Goal: Communication & Community: Share content

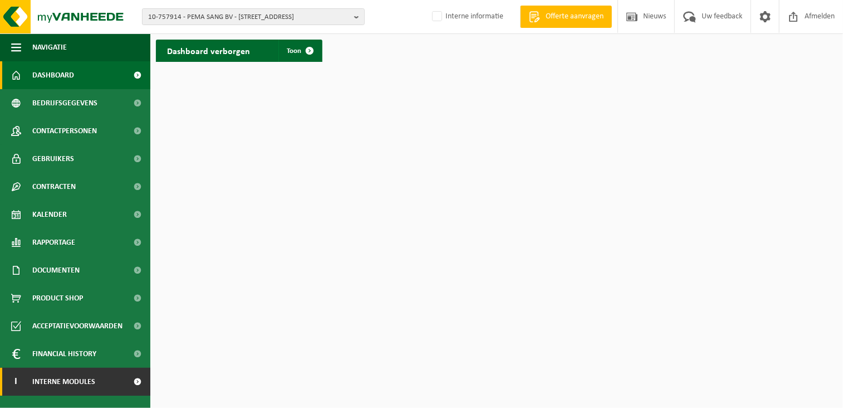
click at [66, 380] on span "Interne modules" at bounding box center [63, 382] width 63 height 28
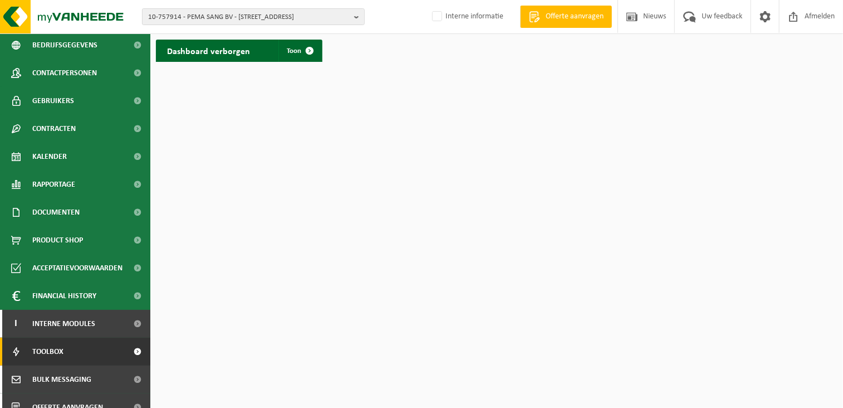
scroll to position [99, 0]
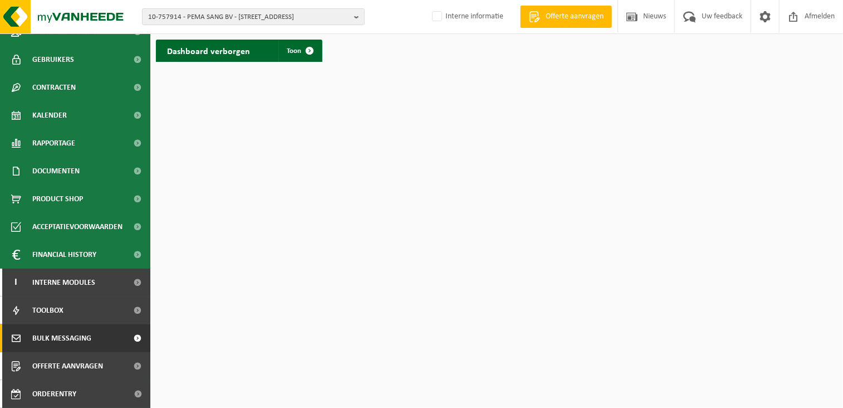
click at [65, 331] on span "Bulk Messaging" at bounding box center [61, 338] width 59 height 28
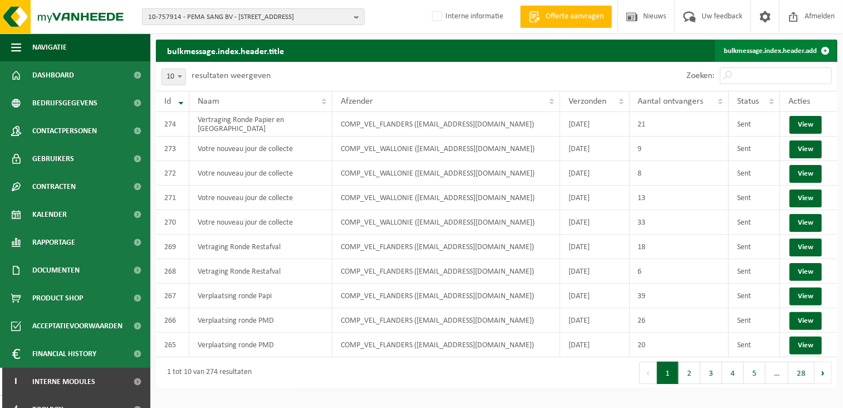
click at [744, 50] on link "bulkmessage.index.header.add" at bounding box center [775, 51] width 121 height 22
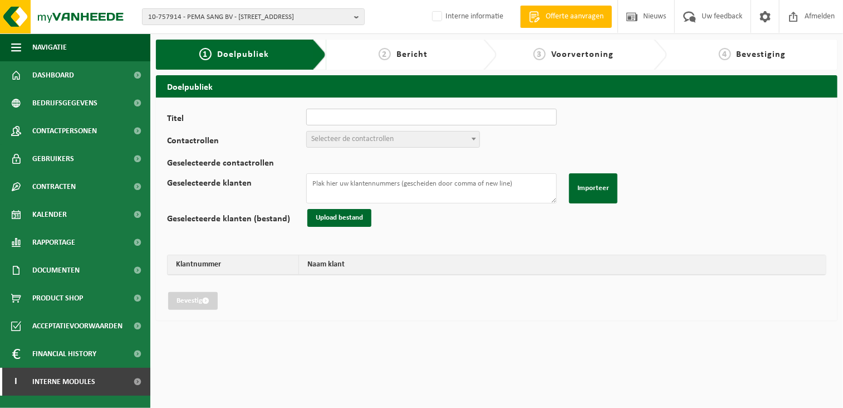
click at [323, 116] on input "Titel" at bounding box center [431, 117] width 251 height 17
type input "Nieuwe Chauffeur ronde P&K"
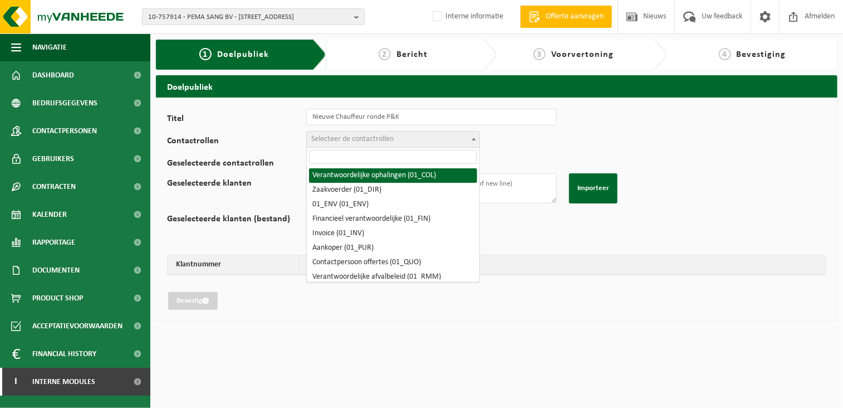
click at [348, 140] on span "Selecteer de contactrollen" at bounding box center [352, 139] width 82 height 8
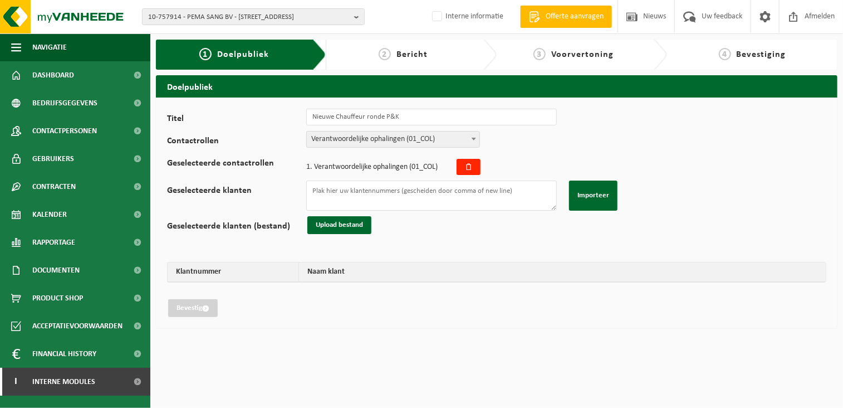
click at [362, 135] on span "Verantwoordelijke ophalingen (01_COL)" at bounding box center [393, 139] width 173 height 16
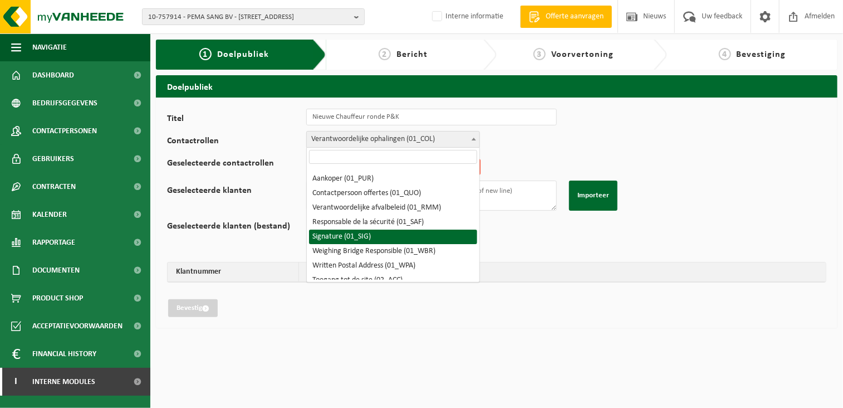
scroll to position [56, 0]
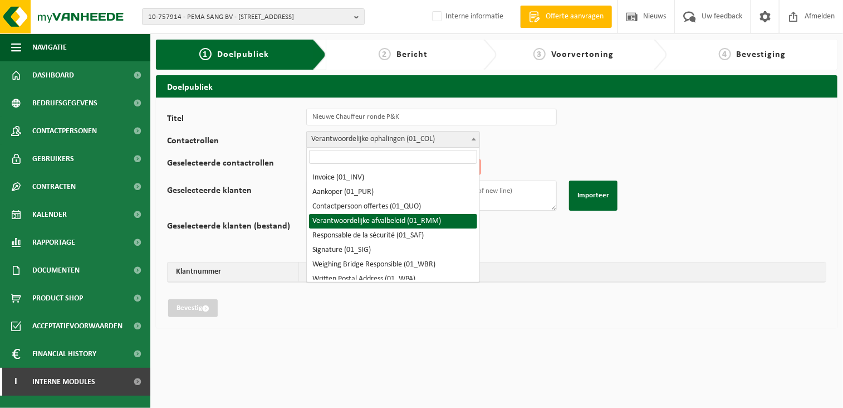
select select "01_RMM"
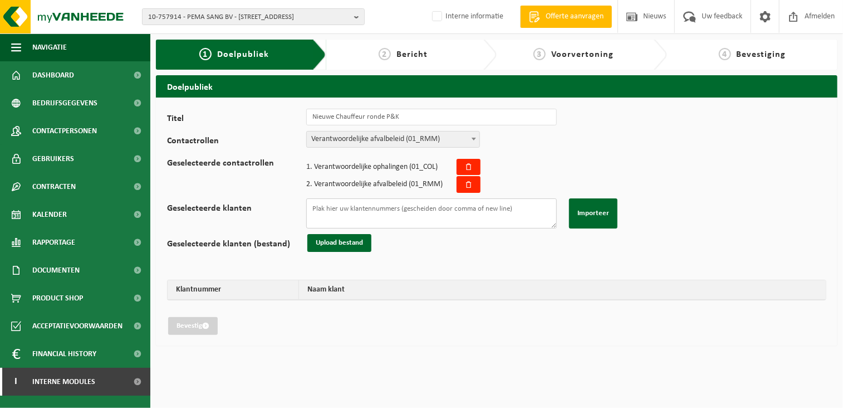
click at [325, 206] on textarea "Geselecteerde klanten" at bounding box center [431, 213] width 251 height 30
paste textarea "02-008752 10-746000 10-984848 02-015145 10-295297 10-865920 01-077744 10-947578…"
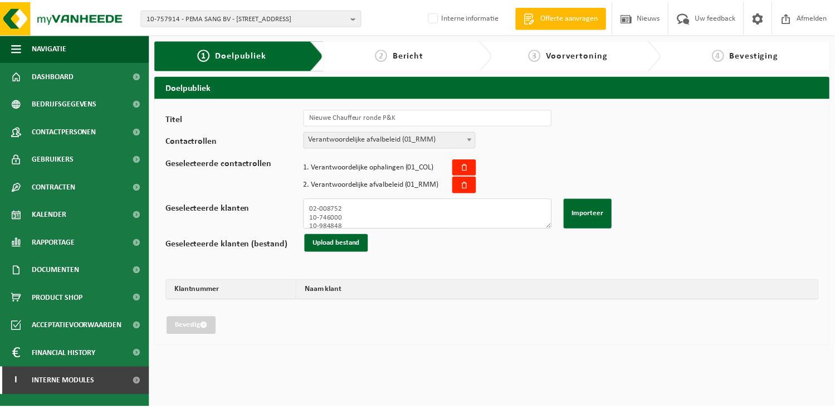
scroll to position [486, 0]
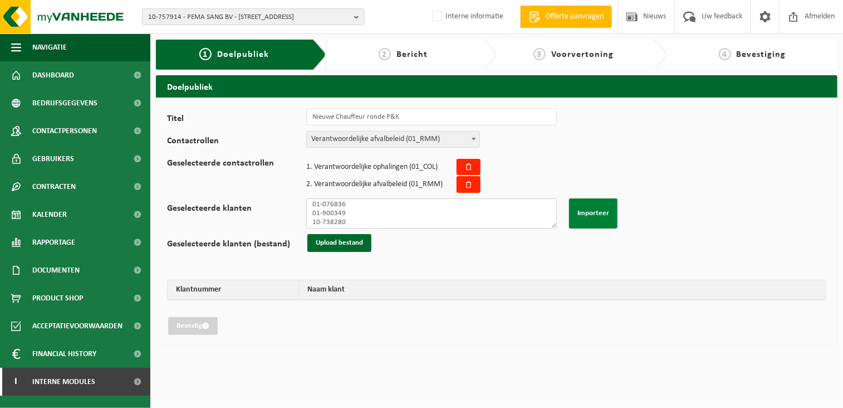
type textarea "02-008752 10-746000 10-984848 02-015145 10-295297 10-865920 01-077744 10-947578…"
click at [604, 206] on button "Importeer" at bounding box center [593, 213] width 48 height 30
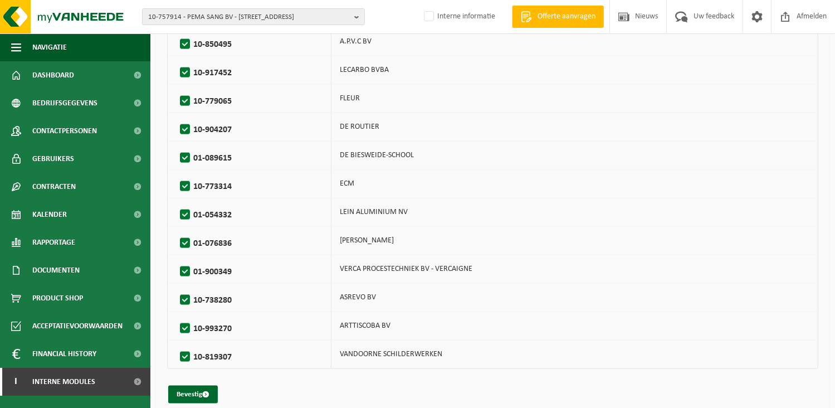
scroll to position [1572, 0]
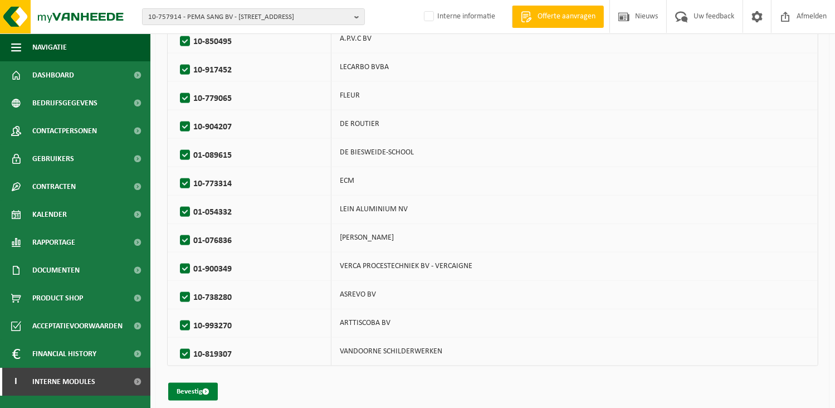
click at [192, 383] on button "Bevestig" at bounding box center [193, 392] width 50 height 18
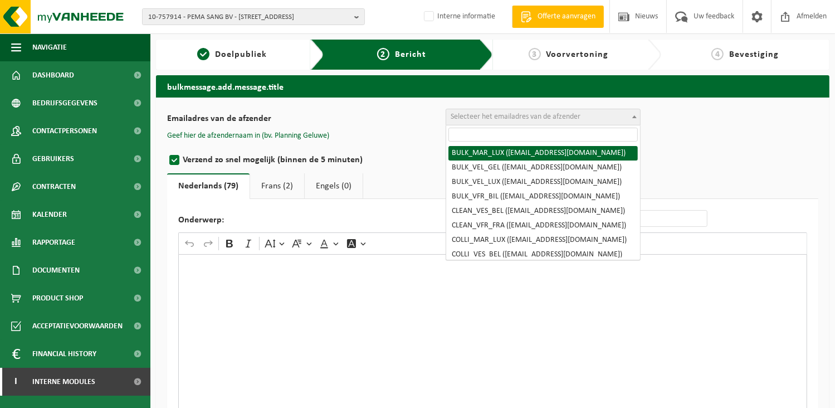
click at [535, 115] on span "Selecteer het emailadres van de afzender" at bounding box center [516, 117] width 130 height 8
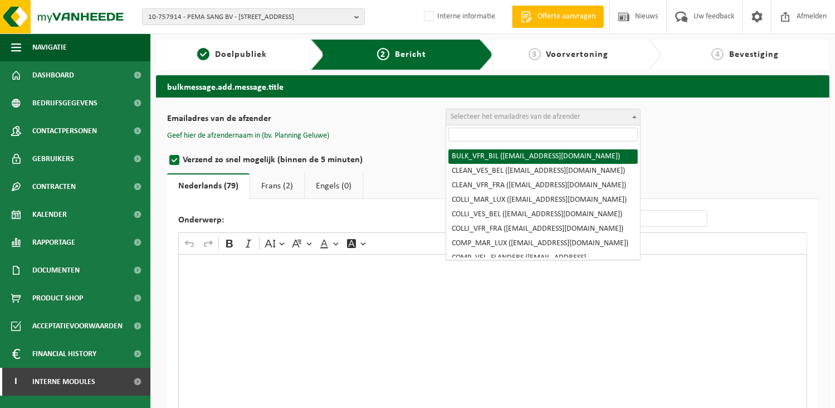
scroll to position [56, 0]
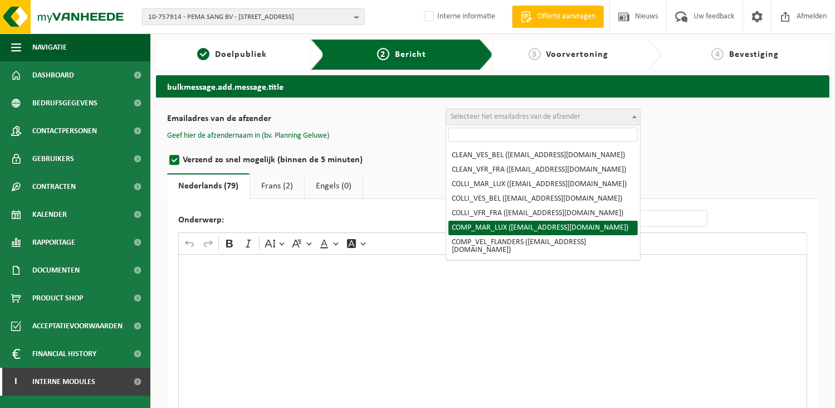
click at [389, 321] on div "Rich Text Editor. Editing area: main. Press Alt+0 for help." at bounding box center [492, 365] width 629 height 223
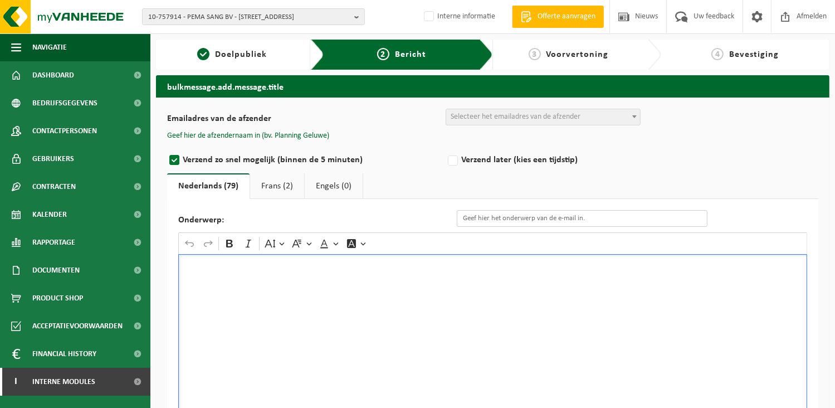
click at [486, 217] on input "Onderwerp:" at bounding box center [582, 218] width 251 height 17
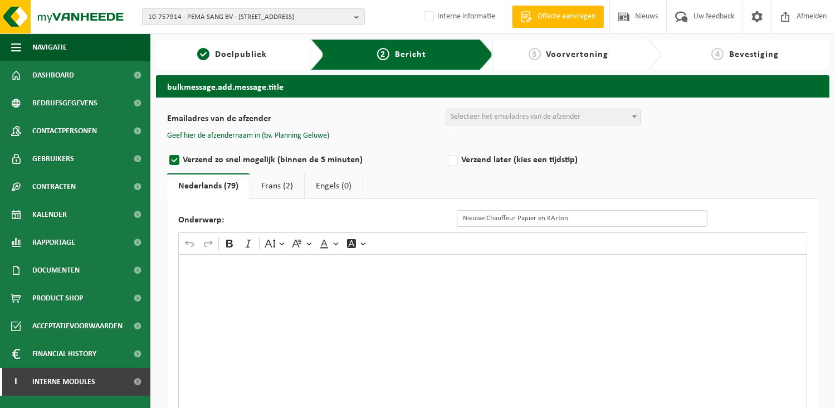
drag, startPoint x: 549, startPoint y: 218, endPoint x: 561, endPoint y: 221, distance: 13.2
click at [550, 219] on input "Nieuwe Chauffeur Papier en KArton" at bounding box center [582, 218] width 251 height 17
type input "Nieuwe Chauffeur Papier en Karton"
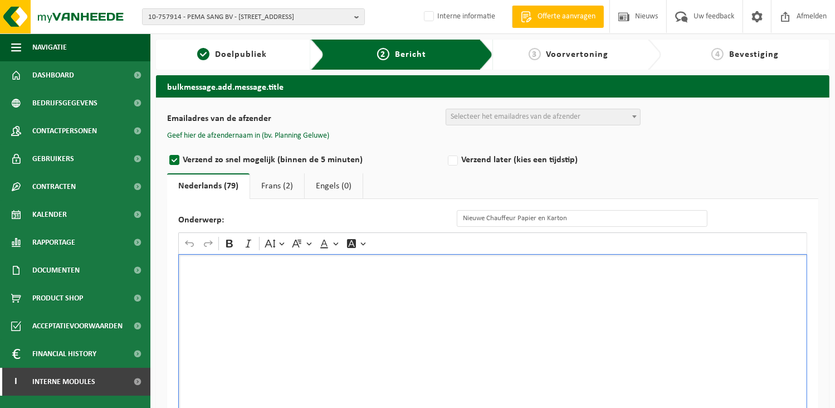
click at [457, 336] on div "Rich Text Editor. Editing area: main. Press Alt+0 for help." at bounding box center [492, 365] width 629 height 223
click at [304, 338] on div "Rich Text Editor. Editing area: main. Press Alt+0 for help." at bounding box center [492, 365] width 629 height 223
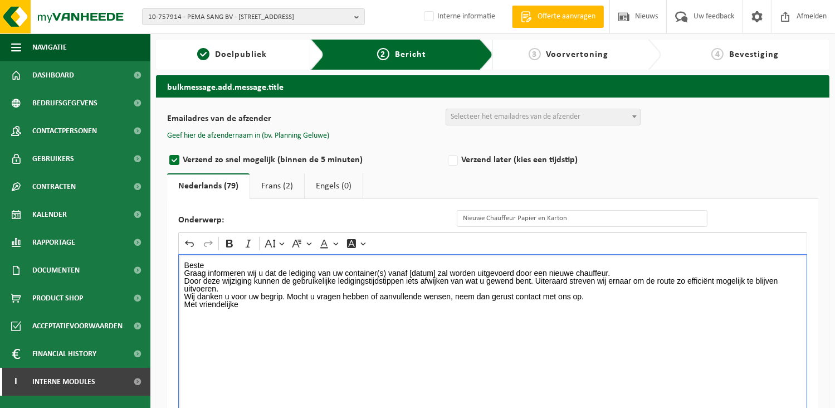
click at [214, 262] on p "Beste" at bounding box center [492, 265] width 617 height 8
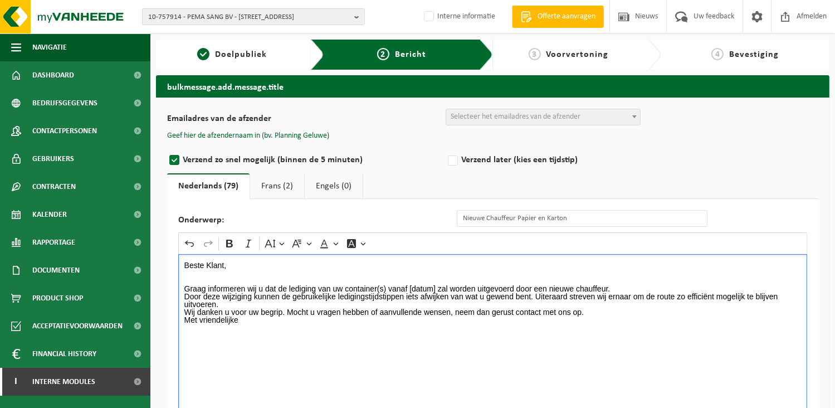
click at [388, 288] on p "Graag informeren wij u dat de lediging van uw container(s) vanaf [datum] zal wo…" at bounding box center [492, 289] width 617 height 8
drag, startPoint x: 497, startPoint y: 286, endPoint x: 471, endPoint y: 286, distance: 26.2
click at [471, 286] on p "Graag informeren wij u dat de lediging van uw container(s) Papier en Karton van…" at bounding box center [492, 289] width 617 height 8
drag, startPoint x: 546, startPoint y: 285, endPoint x: 472, endPoint y: 285, distance: 73.5
click at [472, 285] on p "Graag informeren wij u dat de lediging van uw container(s) Papier en Karton van…" at bounding box center [492, 289] width 617 height 8
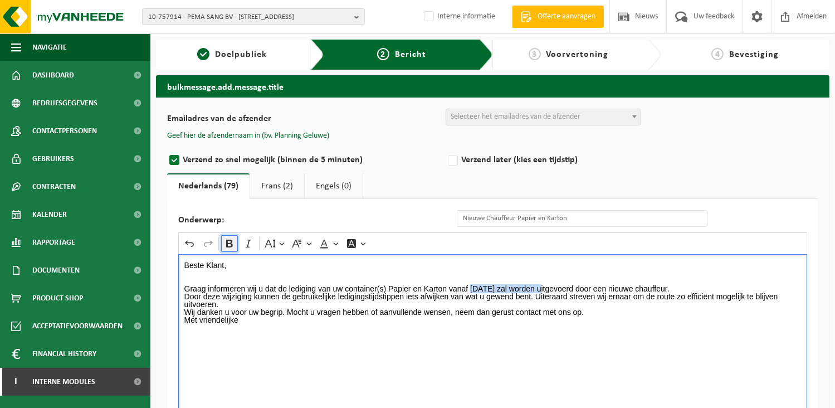
click at [233, 242] on icon "Editor toolbar" at bounding box center [229, 243] width 11 height 11
click at [729, 287] on p "Graag informeren wij u dat de lediging van uw container(s) Papier en Karton van…" at bounding box center [492, 289] width 617 height 8
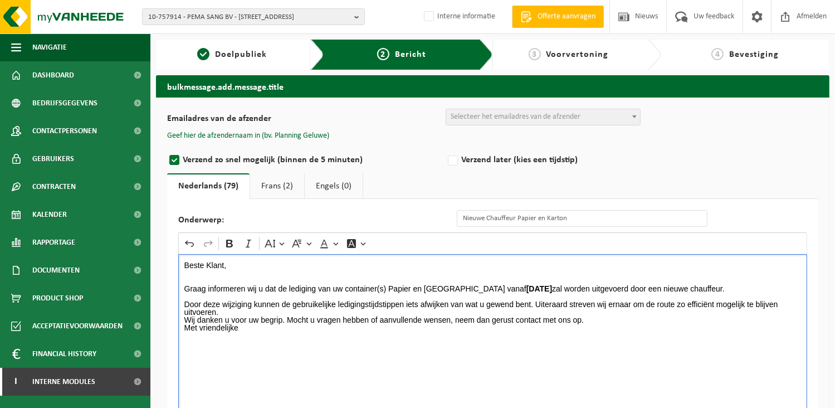
click at [534, 302] on p "Door deze wijziging kunnen de gebruikelijke ledigingstijdstippen iets afwijken …" at bounding box center [492, 308] width 617 height 16
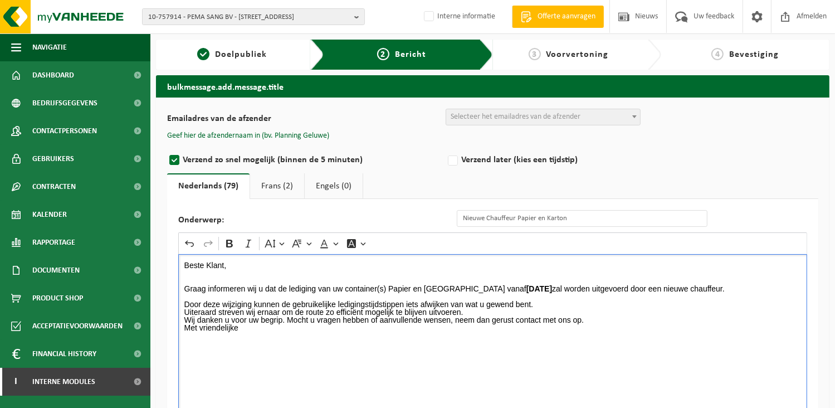
click at [485, 311] on p "Uiteraard streven wij ernaar om de route zo efficiënt mogelijk te blijven uitvo…" at bounding box center [492, 312] width 617 height 8
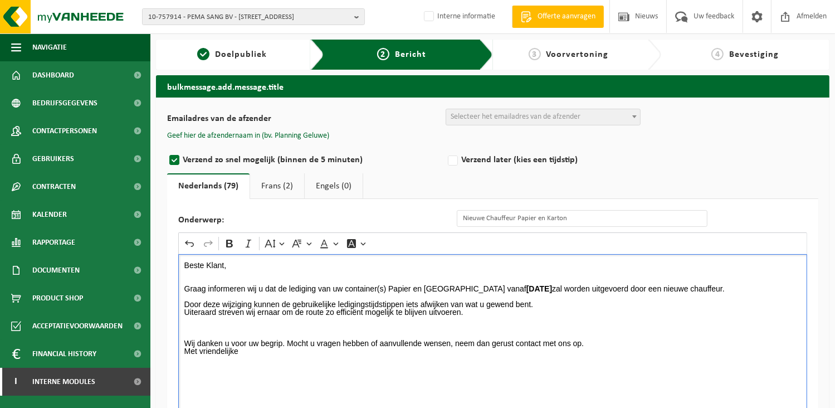
click at [252, 324] on p "Rich Text Editor. Editing area: main. Press Alt+0 for help." at bounding box center [492, 328] width 617 height 8
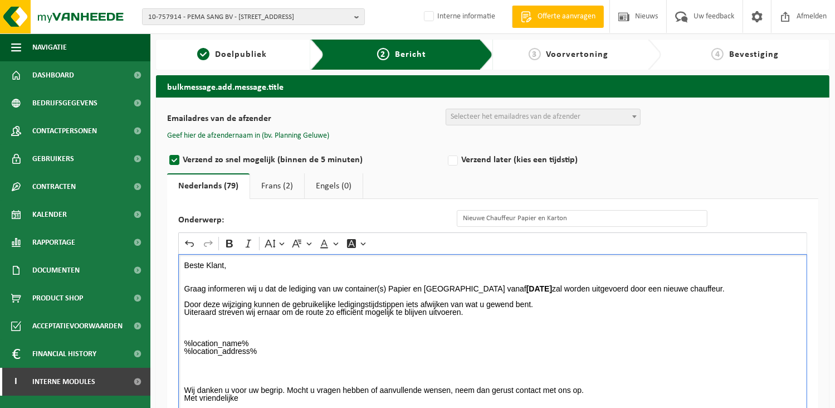
click at [199, 371] on p "Rich Text Editor. Editing area: main. Press Alt+0 for help." at bounding box center [492, 374] width 617 height 8
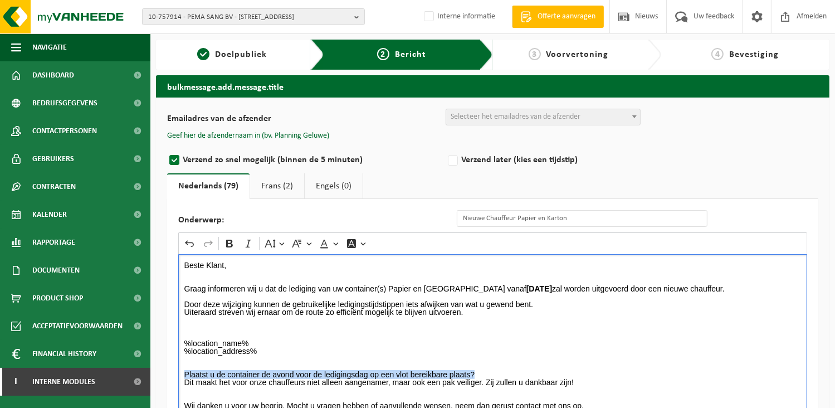
drag, startPoint x: 502, startPoint y: 371, endPoint x: 178, endPoint y: 374, distance: 324.2
click at [178, 374] on div "Onderwerp: Nieuwe Chauffeur Papier en Karton Rich Text Editor Undo Redo Bold It…" at bounding box center [492, 343] width 651 height 289
drag, startPoint x: 232, startPoint y: 240, endPoint x: 252, endPoint y: 286, distance: 50.9
click at [232, 240] on icon "Editor toolbar" at bounding box center [229, 243] width 11 height 11
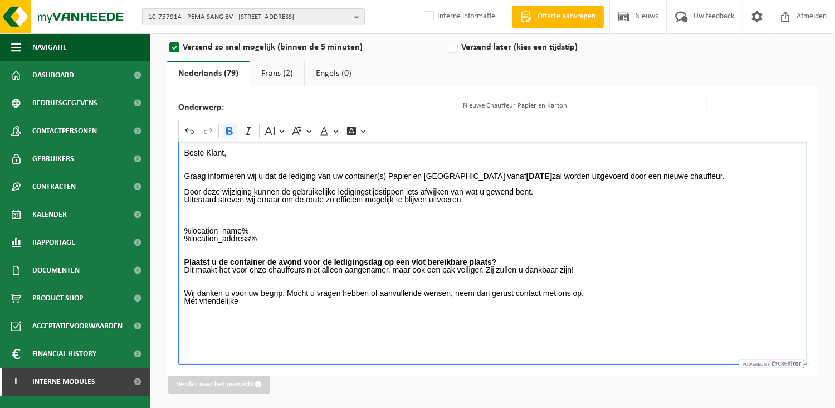
scroll to position [114, 0]
click at [257, 282] on p "Rich Text Editor. Editing area: main. Press Alt+0 for help." at bounding box center [492, 284] width 617 height 8
click at [249, 309] on div "Beste Klant, Graag informeren wij u dat de lediging van uw container(s) Papier …" at bounding box center [492, 251] width 629 height 223
drag, startPoint x: 227, startPoint y: 298, endPoint x: 156, endPoint y: 298, distance: 71.3
click at [156, 298] on div "Emailadres van de afzender BULK_MAR_LUX (planning.messancy@vanheede.com) BULK_V…" at bounding box center [492, 193] width 673 height 419
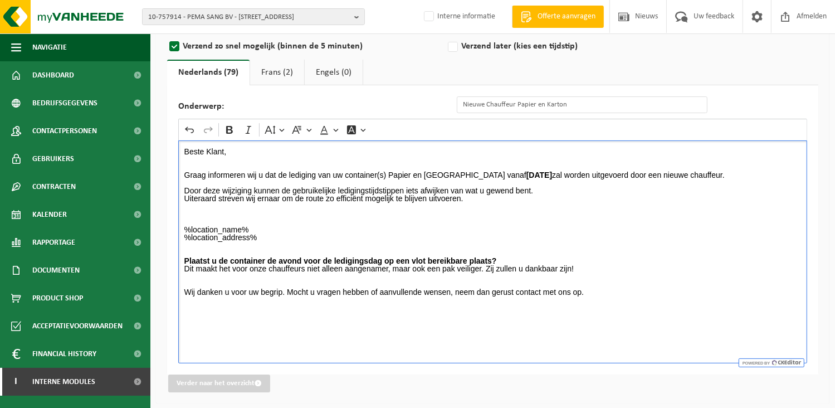
click at [285, 291] on p "Wij danken u voor uw begrip. Mocht u vragen hebben of aanvullende wensen, neem …" at bounding box center [492, 292] width 617 height 8
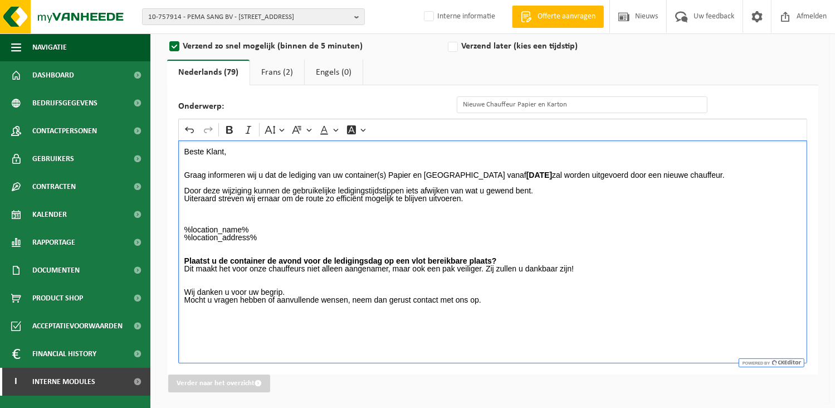
click at [238, 329] on div "Beste Klant, Graag informeren wij u dat de lediging van uw container(s) Papier …" at bounding box center [492, 251] width 629 height 223
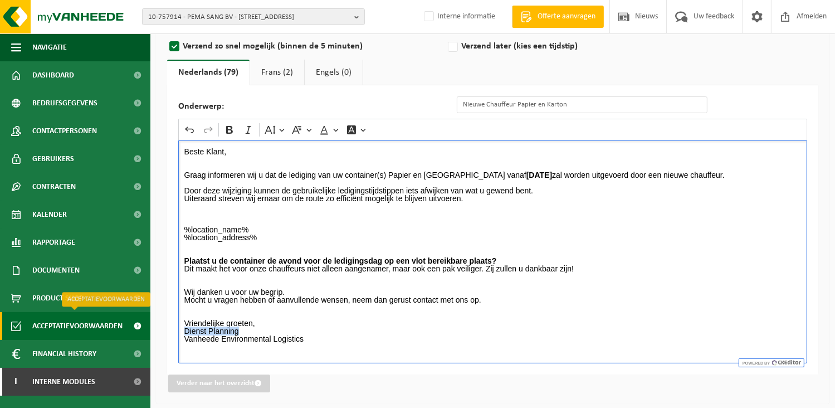
drag, startPoint x: 258, startPoint y: 329, endPoint x: 140, endPoint y: 327, distance: 118.1
click at [140, 327] on div "Navigatie Offerte aanvragen Nieuws Uw feedback Afmelden Dashboard Bedrijfsgegev…" at bounding box center [417, 147] width 835 height 522
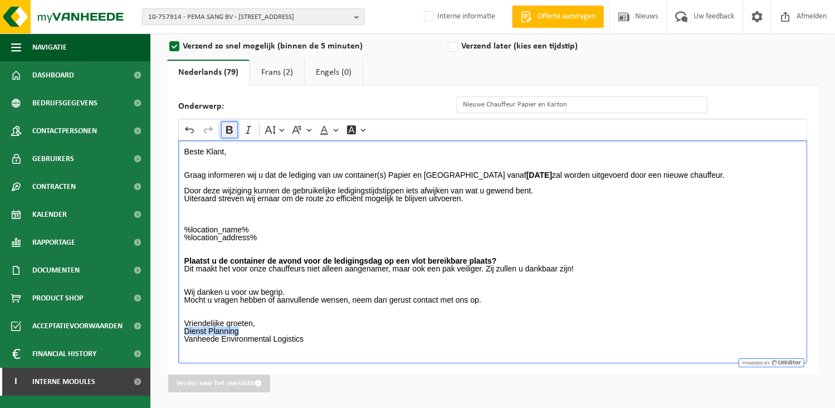
click at [233, 127] on icon "Editor toolbar" at bounding box center [229, 129] width 11 height 11
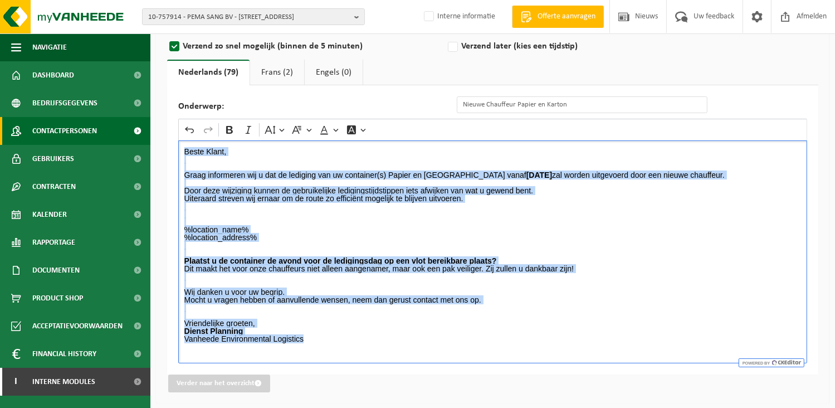
drag, startPoint x: 322, startPoint y: 341, endPoint x: 129, endPoint y: 143, distance: 276.5
click at [129, 143] on div "Navigatie Offerte aanvragen Nieuws Uw feedback Afmelden Dashboard Bedrijfsgegev…" at bounding box center [417, 147] width 835 height 522
copy div "Beste Klant, Graag informeren wij u dat de lediging van uw container(s) Papier …"
click at [308, 336] on p "Dienst Planning Vanheede Environmental Logistics" at bounding box center [492, 338] width 617 height 23
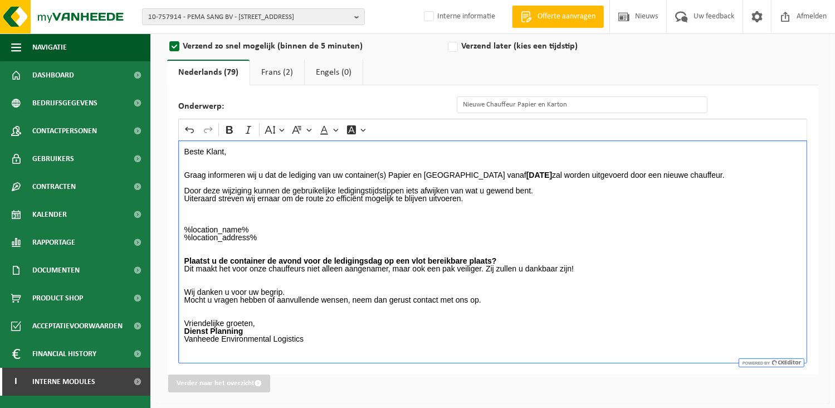
click at [276, 71] on link "Frans (2)" at bounding box center [277, 73] width 54 height 26
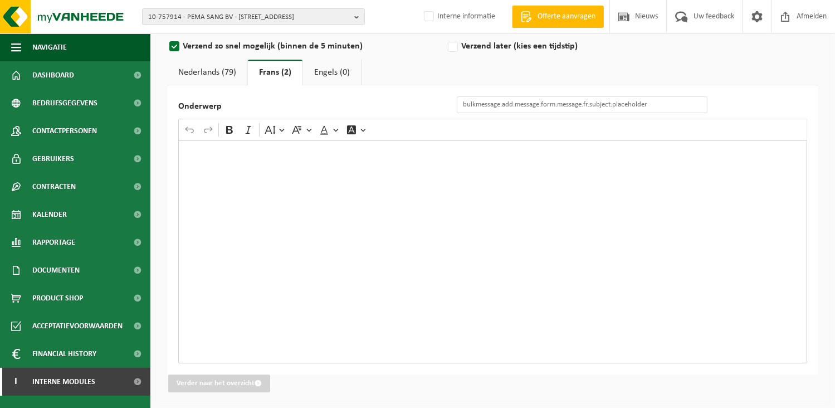
click at [266, 238] on div "Rich Text Editor. Editing area: main. Press Alt+0 for help." at bounding box center [492, 251] width 629 height 223
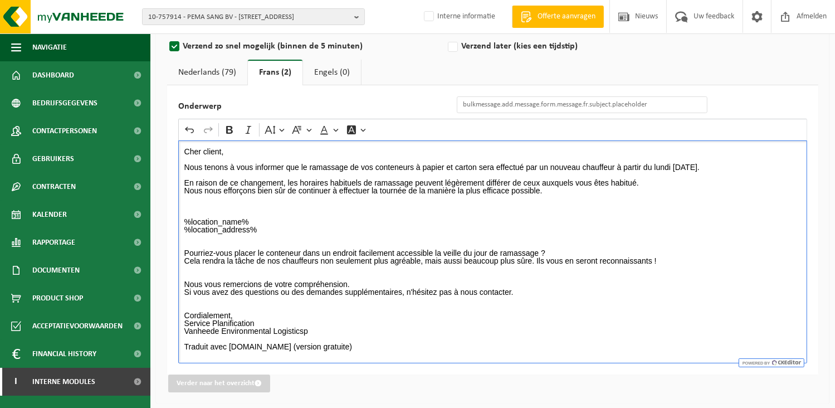
drag, startPoint x: 720, startPoint y: 164, endPoint x: 653, endPoint y: 163, distance: 67.4
click at [653, 163] on p "Nous tenons à vous informer que le ramassage de vos conteneurs à papier et cart…" at bounding box center [492, 163] width 617 height 16
click at [228, 126] on icon "Editor toolbar" at bounding box center [229, 130] width 7 height 8
click at [333, 211] on p "Rich Text Editor. Editing area: main. Press Alt+0 for help." at bounding box center [492, 214] width 617 height 8
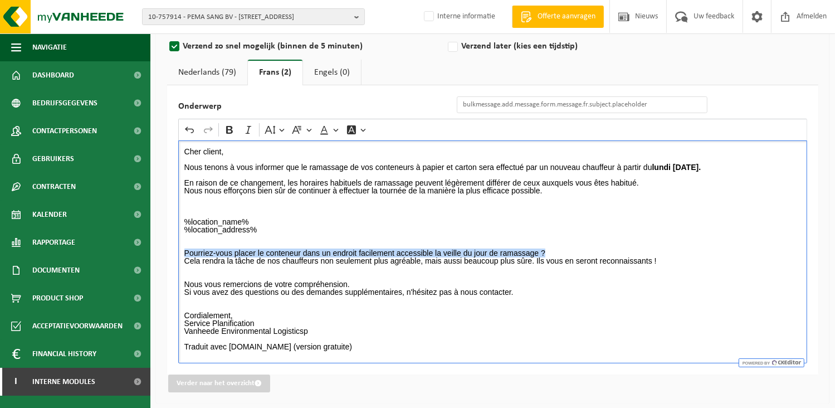
drag, startPoint x: 559, startPoint y: 249, endPoint x: 178, endPoint y: 255, distance: 381.0
click at [178, 255] on div "Cher client, Nous tenons à vous informer que le ramassage de vos conteneurs à p…" at bounding box center [492, 251] width 629 height 223
click at [228, 130] on icon "Editor toolbar" at bounding box center [229, 129] width 11 height 11
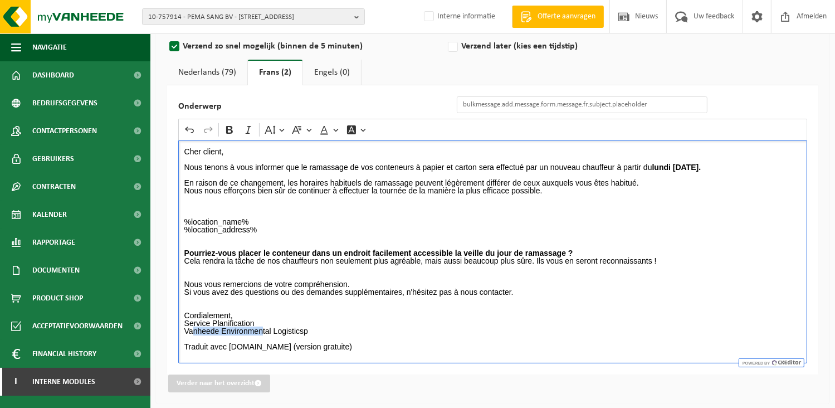
drag, startPoint x: 262, startPoint y: 326, endPoint x: 192, endPoint y: 326, distance: 69.6
click at [192, 326] on p "Service Planification Vanheede Environmental Logisticsp" at bounding box center [492, 327] width 617 height 16
click at [281, 314] on p "Cordialement," at bounding box center [492, 315] width 617 height 8
drag, startPoint x: 263, startPoint y: 320, endPoint x: 177, endPoint y: 323, distance: 86.4
click at [177, 323] on div "Onderwerp Rich Text Editor Undo Redo Bold Italic Font Size Font Family Font Col…" at bounding box center [492, 229] width 651 height 289
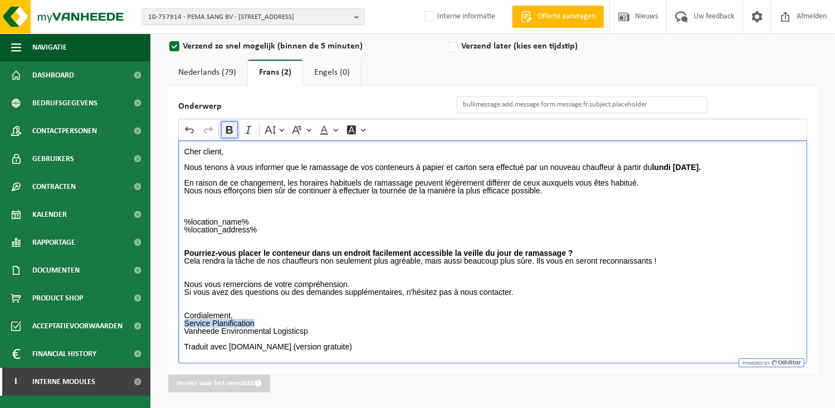
click at [232, 125] on icon "Editor toolbar" at bounding box center [229, 129] width 11 height 11
drag, startPoint x: 347, startPoint y: 345, endPoint x: 164, endPoint y: 345, distance: 183.3
click at [164, 345] on div "Emailadres van de afzender BULK_MAR_LUX (planning.messancy@vanheede.com) BULK_V…" at bounding box center [492, 193] width 673 height 419
click at [482, 106] on input "Onderwerp" at bounding box center [582, 104] width 251 height 17
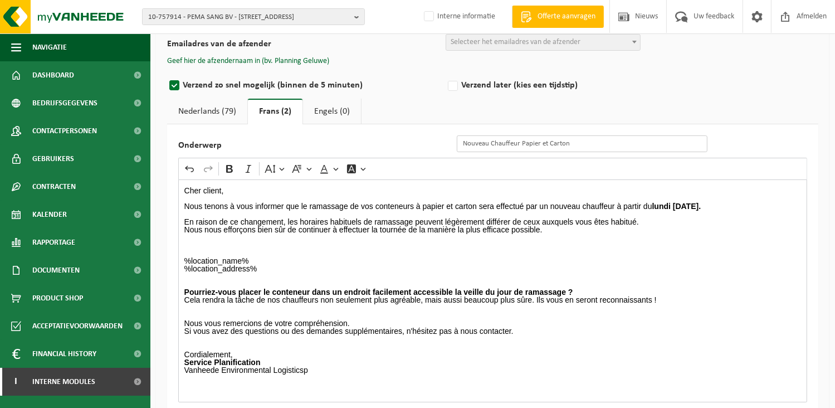
scroll to position [2, 0]
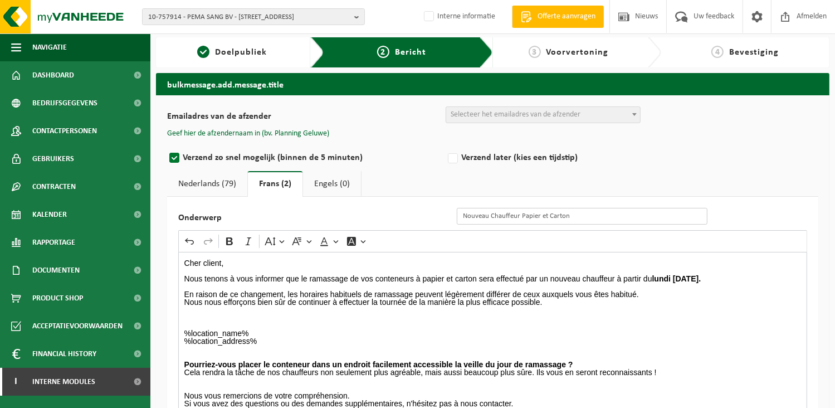
type input "Nouveau Chauffeur Papier et Carton"
click at [502, 116] on span "Selecteer het emailadres van de afzender" at bounding box center [516, 114] width 130 height 8
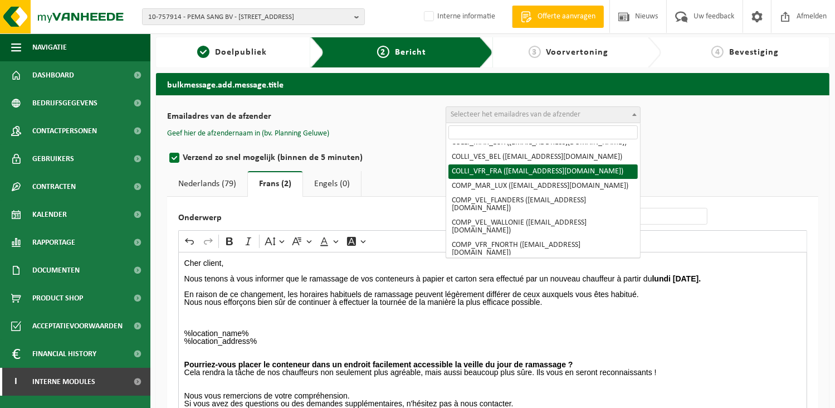
scroll to position [111, 0]
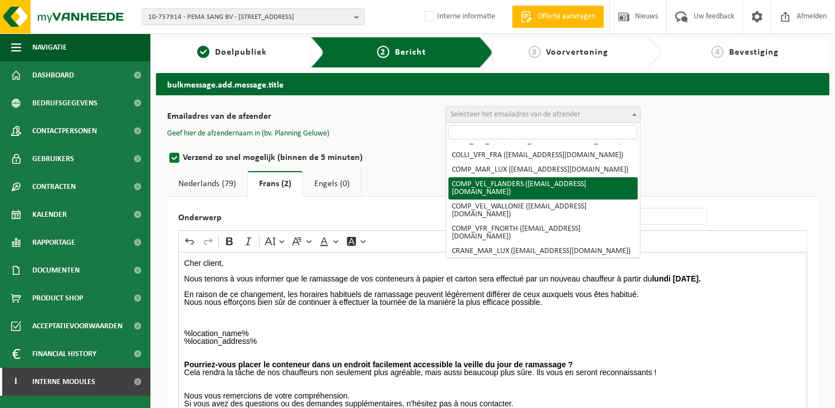
select select "COMP_VEL_FLANDERS"
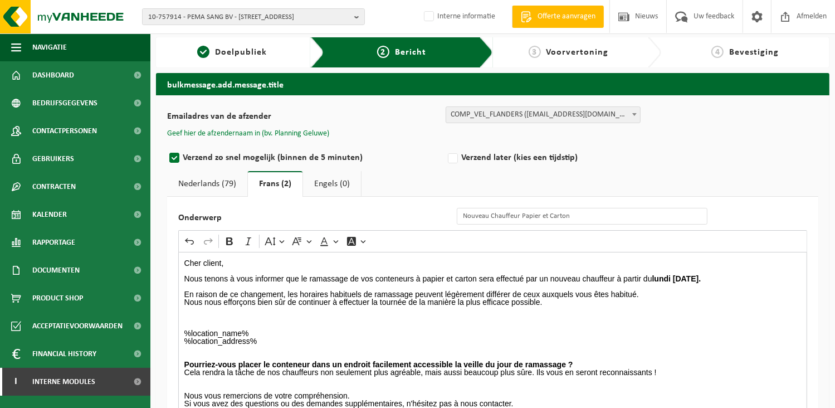
click at [277, 129] on button "Geef hier de afzendernaam in (bv. Planning Geluwe)" at bounding box center [248, 134] width 162 height 10
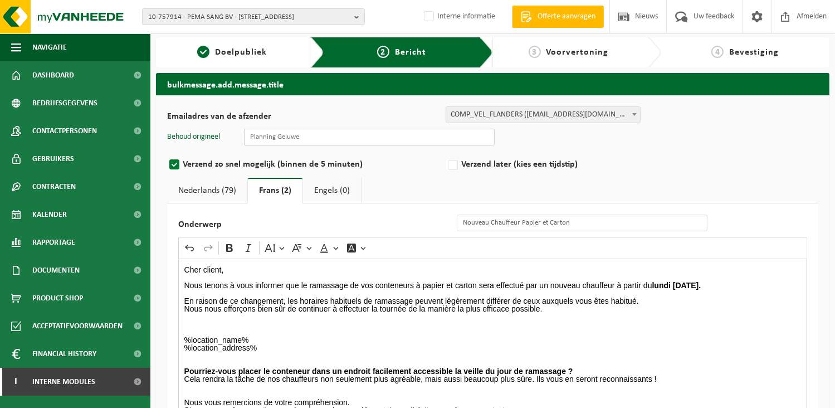
click at [277, 130] on input "text" at bounding box center [369, 137] width 251 height 17
type input "Planning Geluwe"
click at [216, 189] on link "Nederlands (79)" at bounding box center [207, 191] width 80 height 26
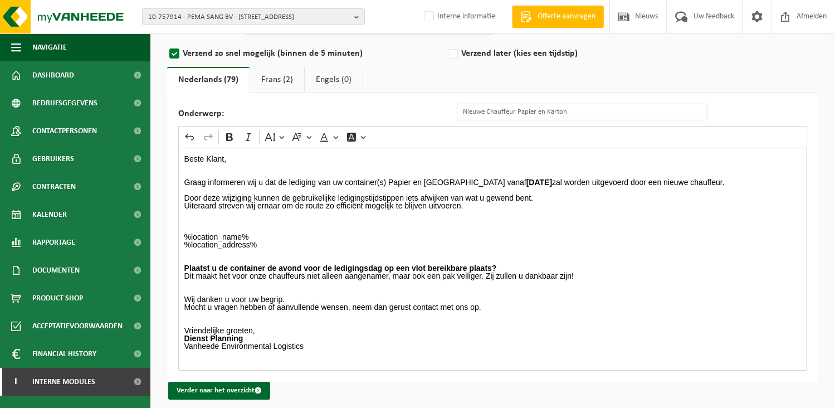
scroll to position [120, 0]
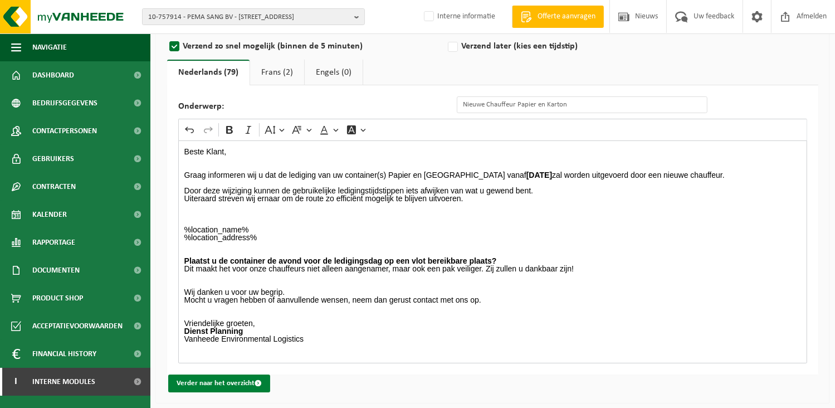
click at [215, 379] on button "Verder naar het overzicht" at bounding box center [219, 383] width 102 height 18
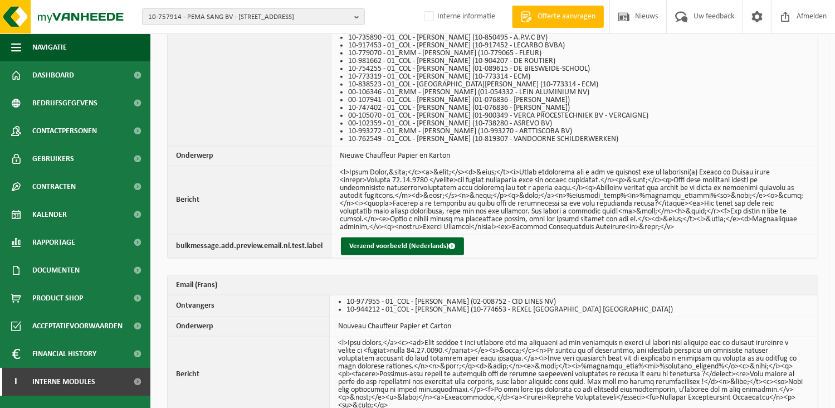
scroll to position [1236, 0]
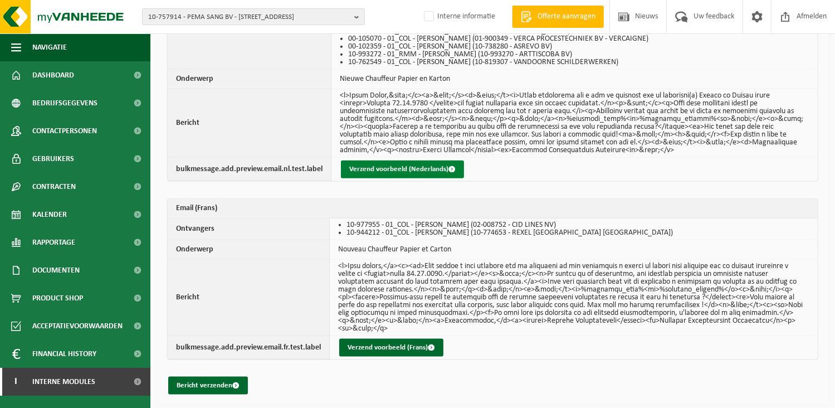
click at [403, 167] on button "Verzend voorbeeld (Nederlands)" at bounding box center [402, 169] width 123 height 18
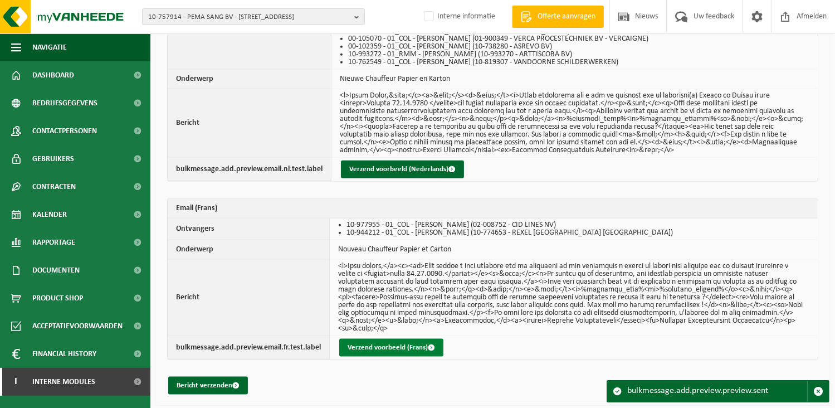
click at [371, 345] on button "Verzend voorbeeld (Frans)" at bounding box center [391, 348] width 104 height 18
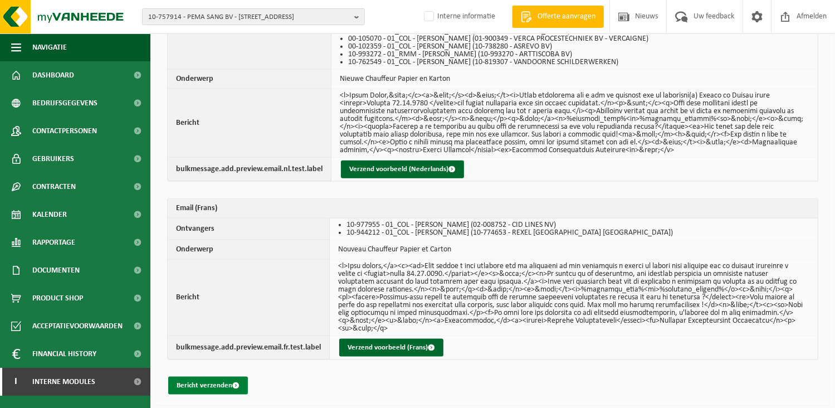
click at [211, 384] on button "Bericht verzenden" at bounding box center [208, 386] width 80 height 18
